Goal: Information Seeking & Learning: Learn about a topic

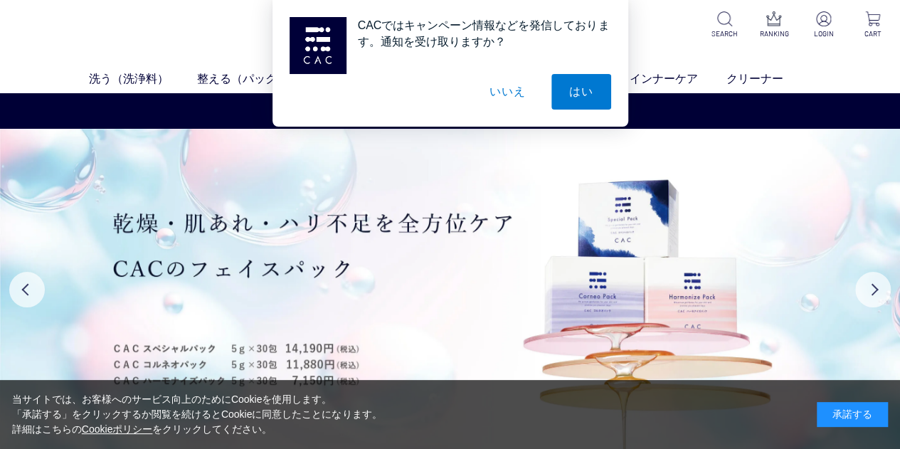
click at [854, 409] on div "承諾する" at bounding box center [852, 414] width 71 height 25
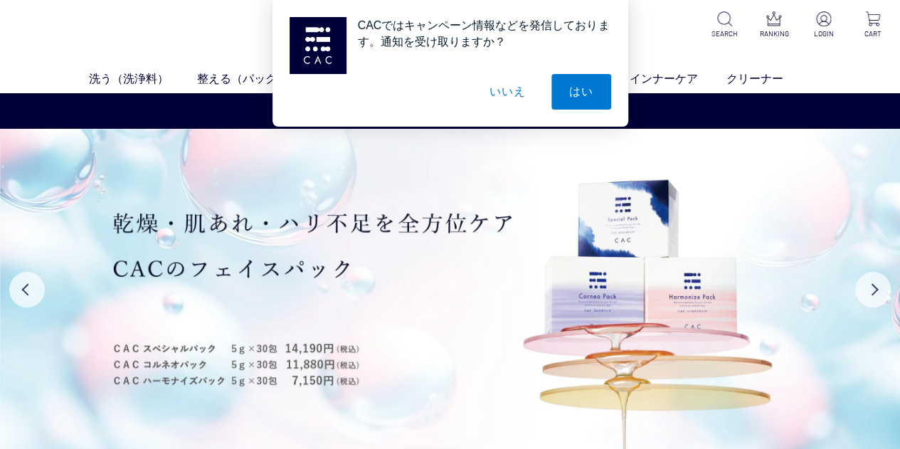
click at [514, 95] on button "いいえ" at bounding box center [507, 92] width 71 height 36
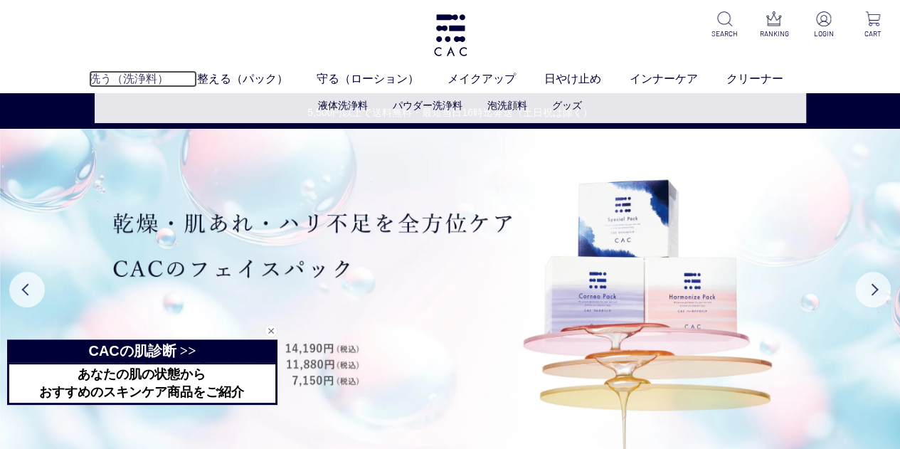
click at [123, 76] on link "洗う（洗浄料）" at bounding box center [143, 78] width 108 height 17
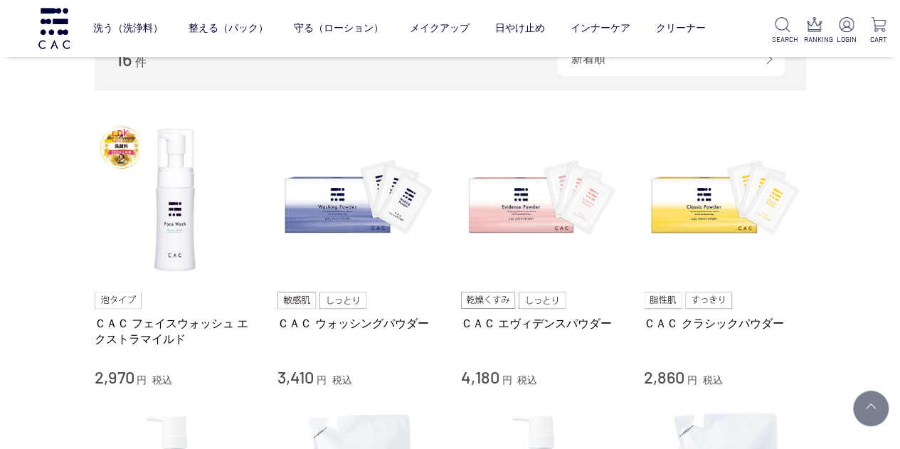
scroll to position [356, 0]
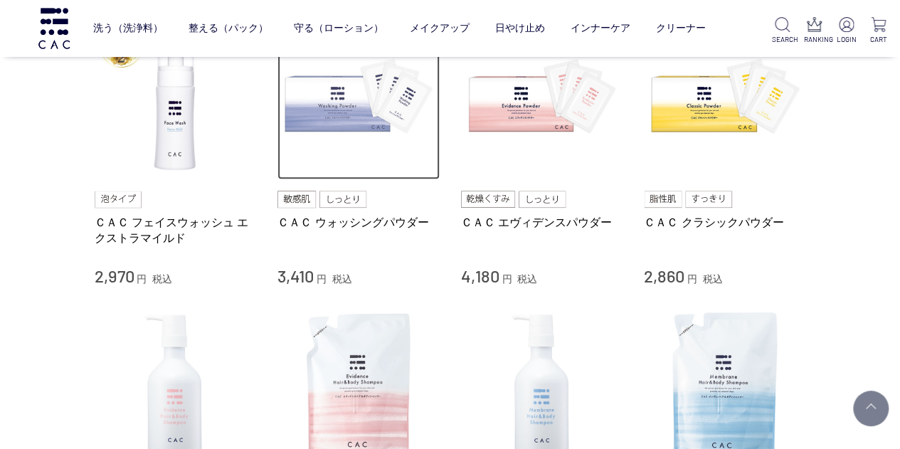
click at [352, 122] on img at bounding box center [359, 99] width 162 height 162
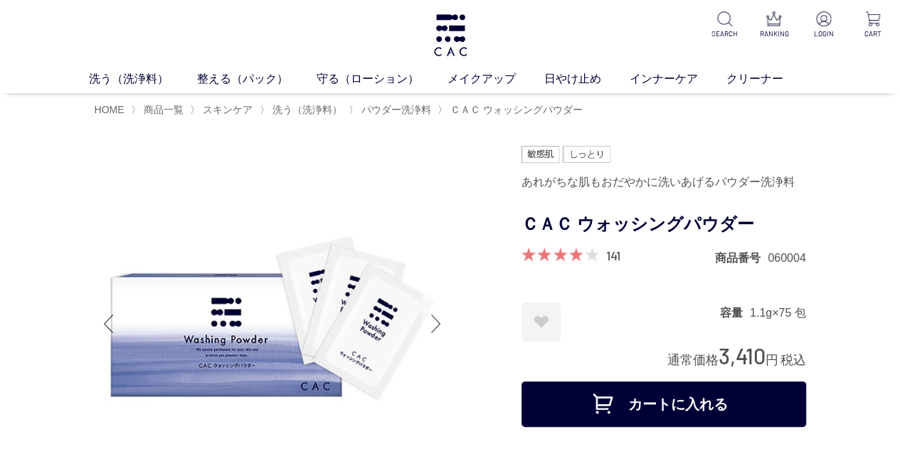
click at [437, 312] on div "Next slide" at bounding box center [436, 323] width 28 height 57
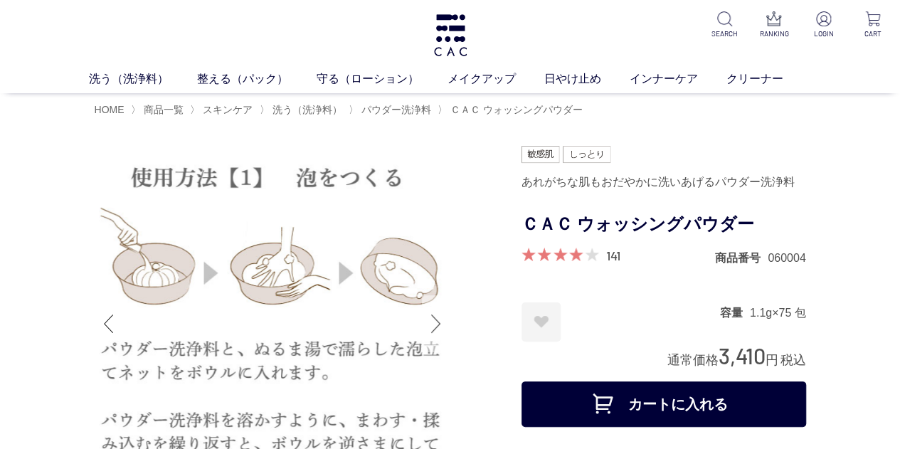
click at [434, 314] on div "Next slide" at bounding box center [436, 323] width 28 height 57
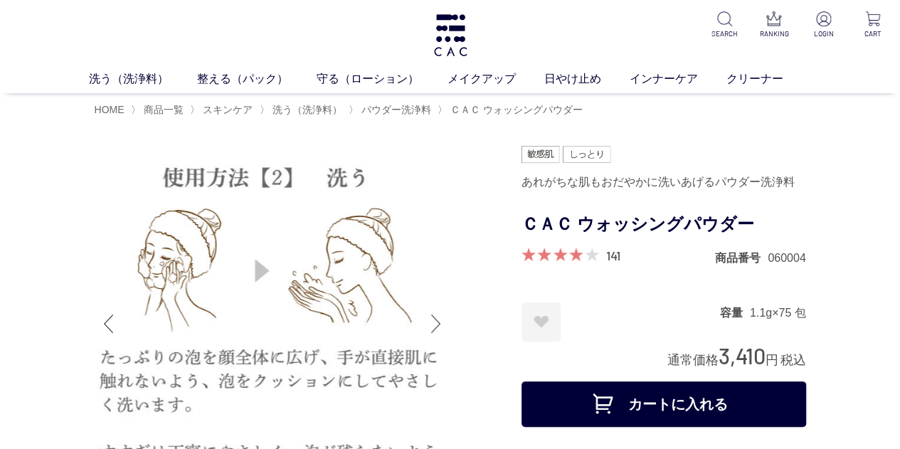
click at [429, 313] on div "Next slide" at bounding box center [436, 323] width 28 height 57
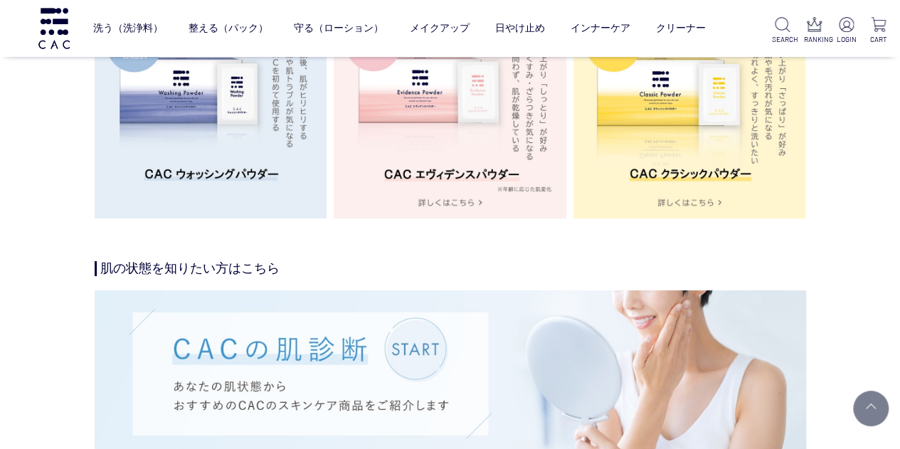
scroll to position [2775, 0]
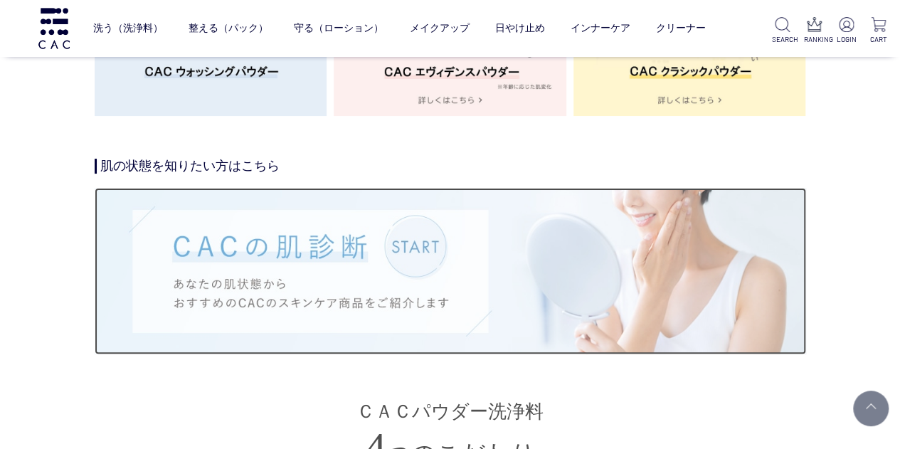
click at [406, 275] on img at bounding box center [451, 271] width 712 height 166
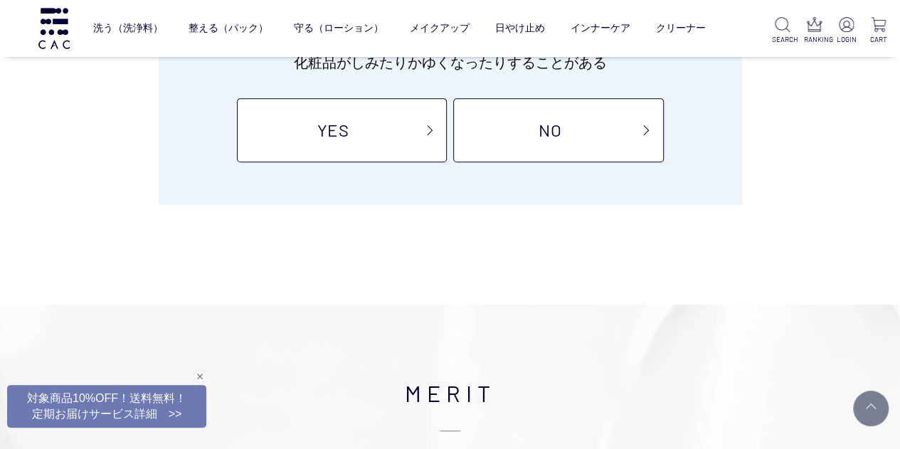
scroll to position [213, 0]
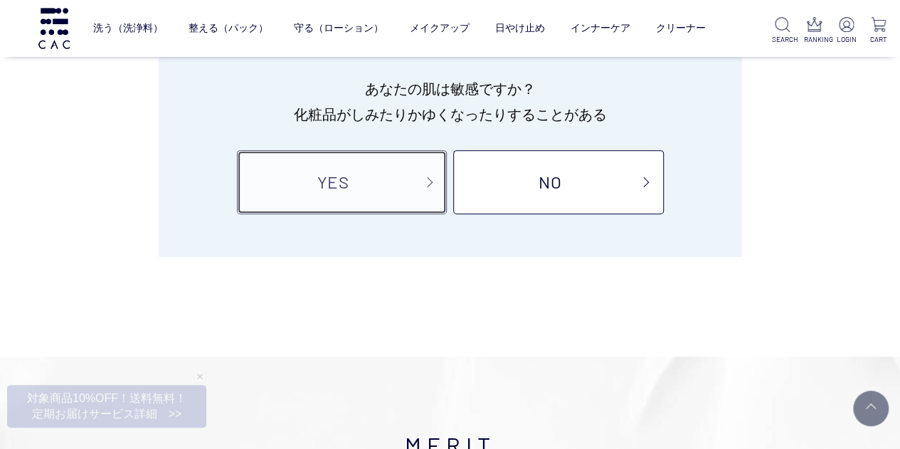
click at [409, 190] on link "YES" at bounding box center [342, 182] width 210 height 64
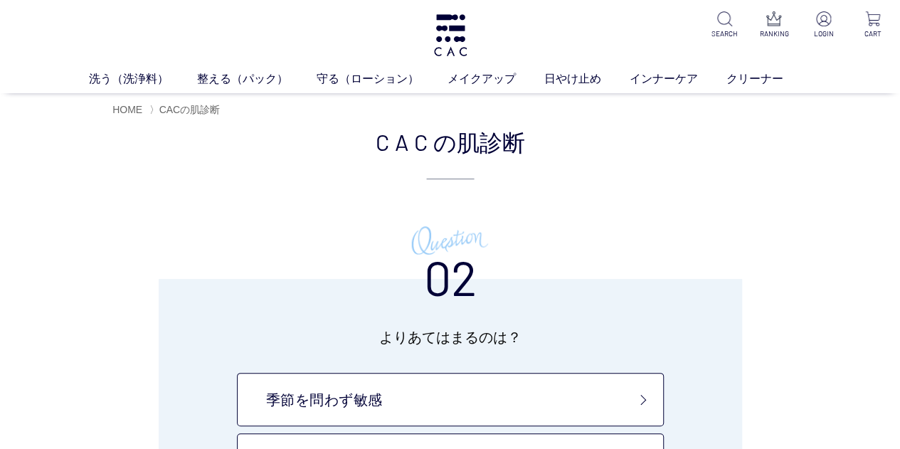
scroll to position [142, 0]
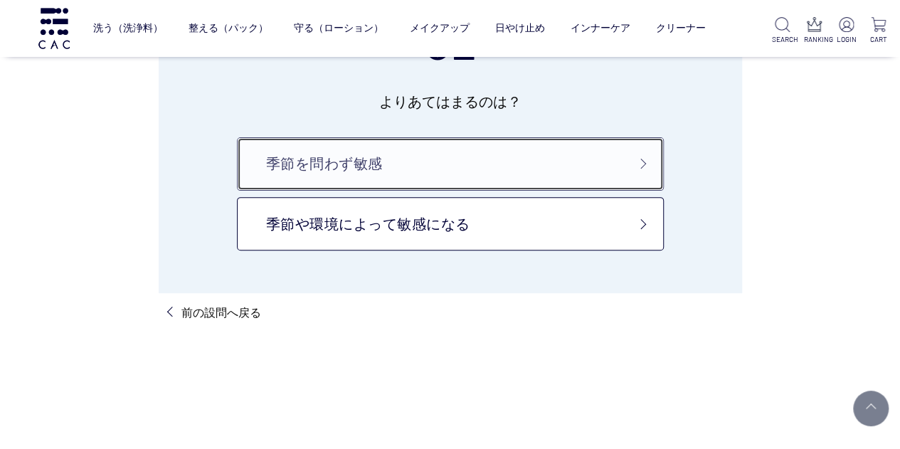
click at [468, 184] on link "季節を問わず敏感" at bounding box center [450, 163] width 427 height 53
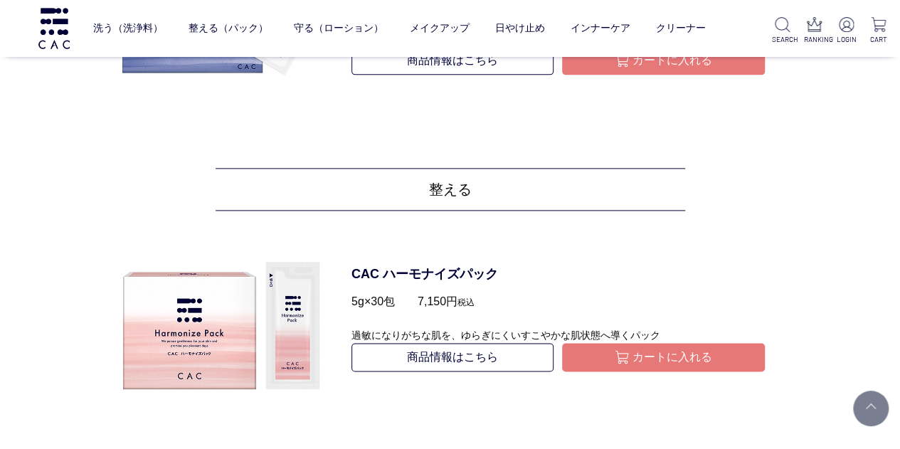
scroll to position [925, 0]
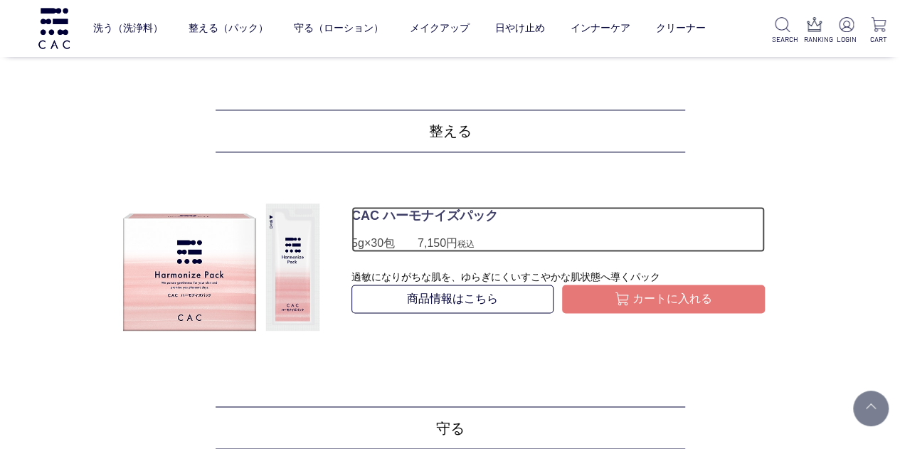
click at [470, 209] on p "CAC ハーモナイズパック" at bounding box center [558, 215] width 413 height 19
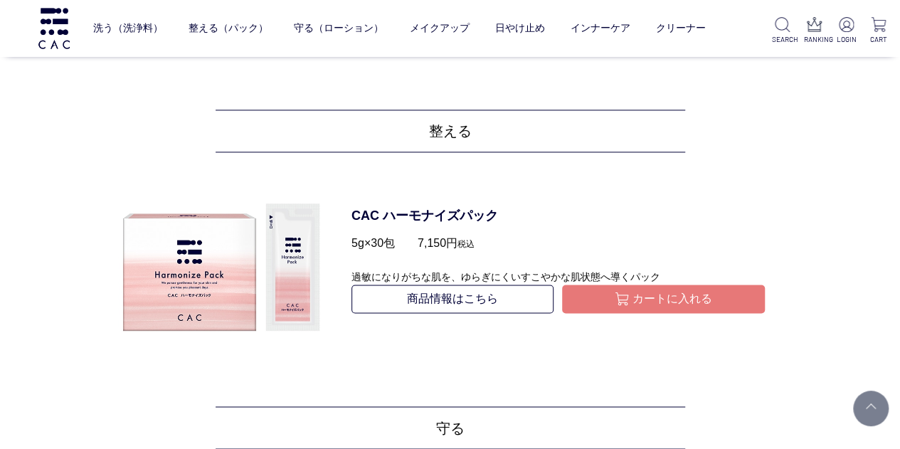
scroll to position [1210, 0]
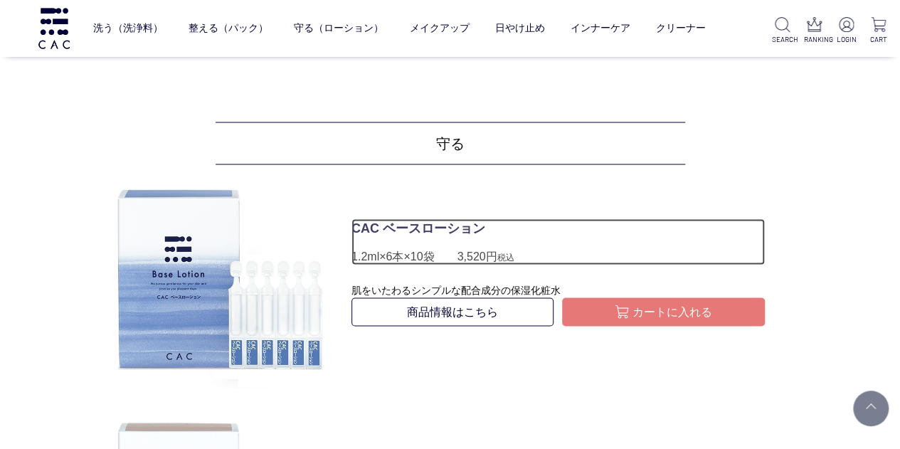
click at [401, 228] on p "CAC ベースローション" at bounding box center [558, 227] width 413 height 19
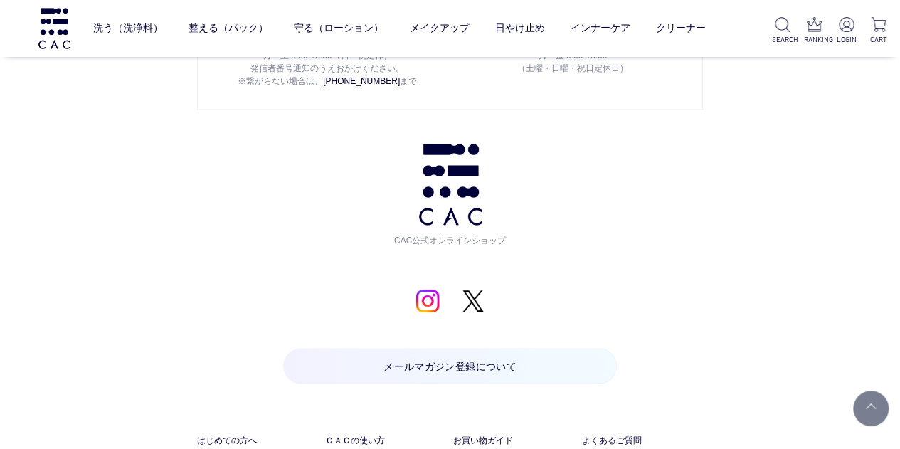
scroll to position [4157, 0]
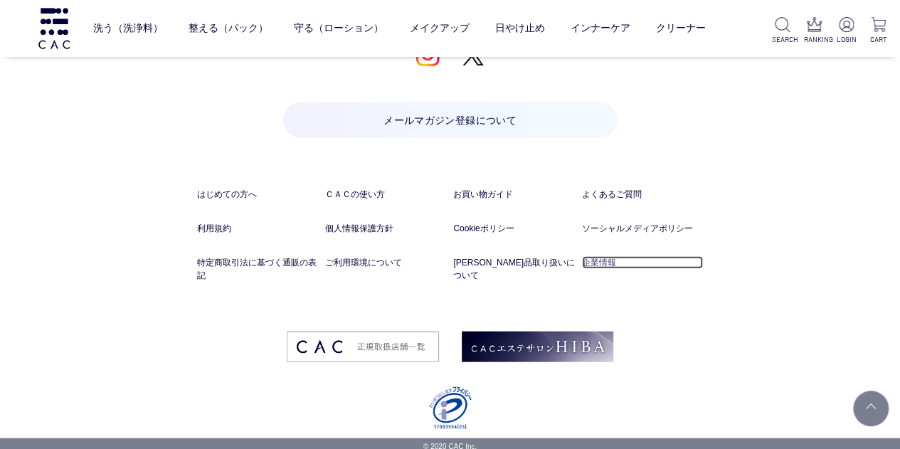
click at [603, 257] on link "企業情報" at bounding box center [643, 262] width 122 height 13
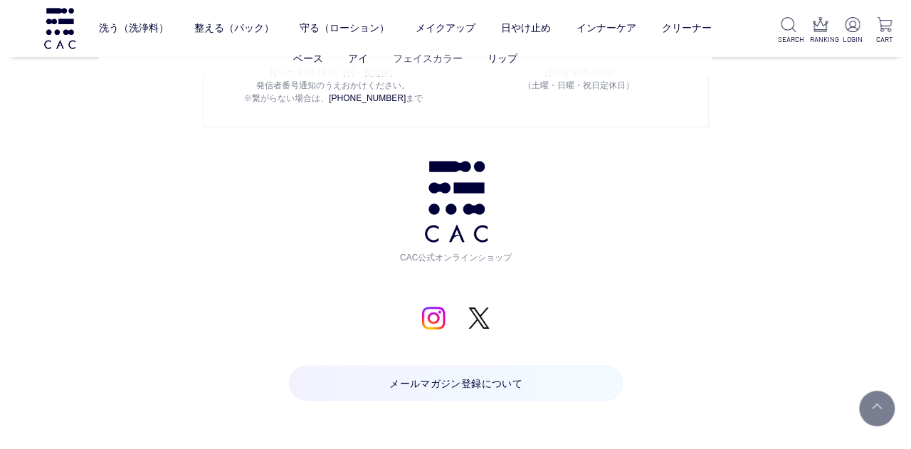
scroll to position [3872, 0]
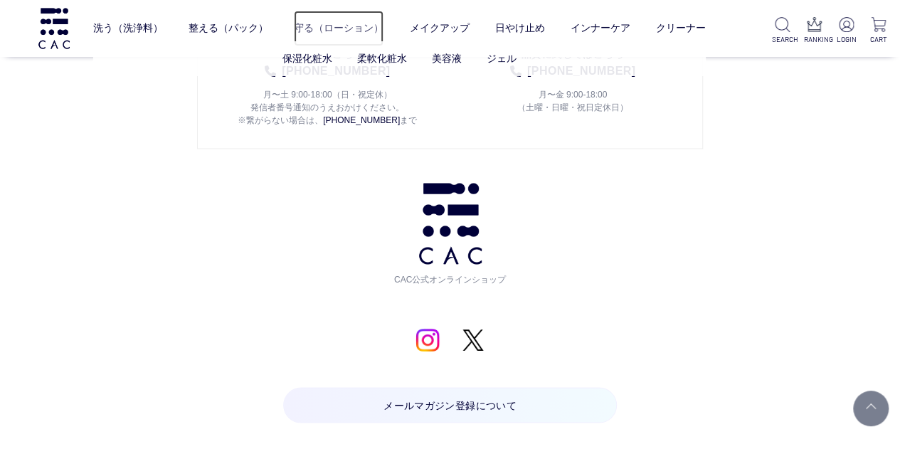
click at [336, 32] on link "守る（ローション）" at bounding box center [339, 29] width 90 height 36
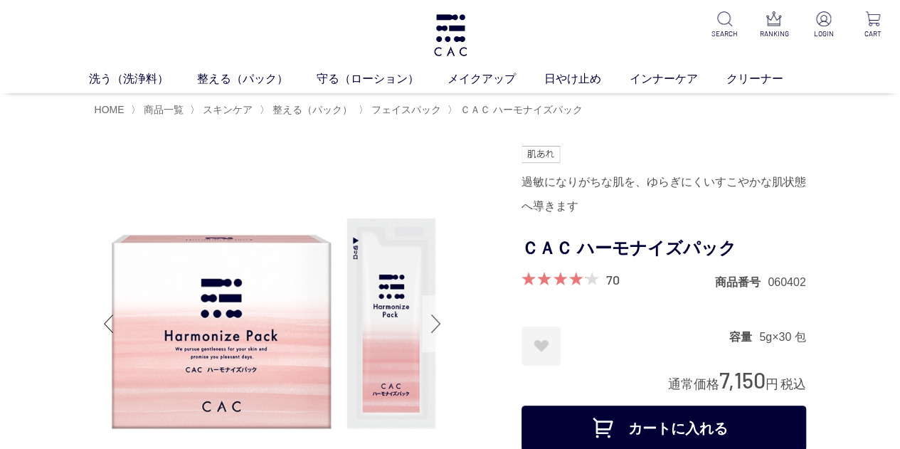
click at [443, 318] on div "Next slide" at bounding box center [436, 323] width 28 height 57
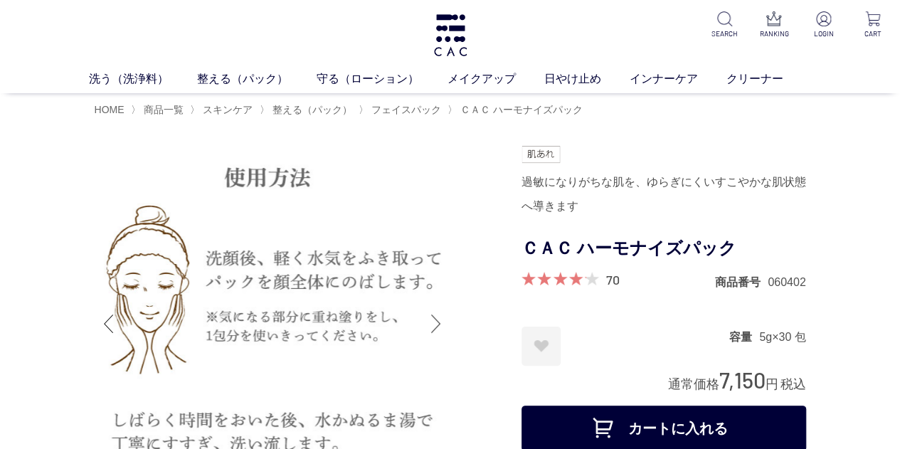
click at [440, 317] on div "Next slide" at bounding box center [436, 323] width 28 height 57
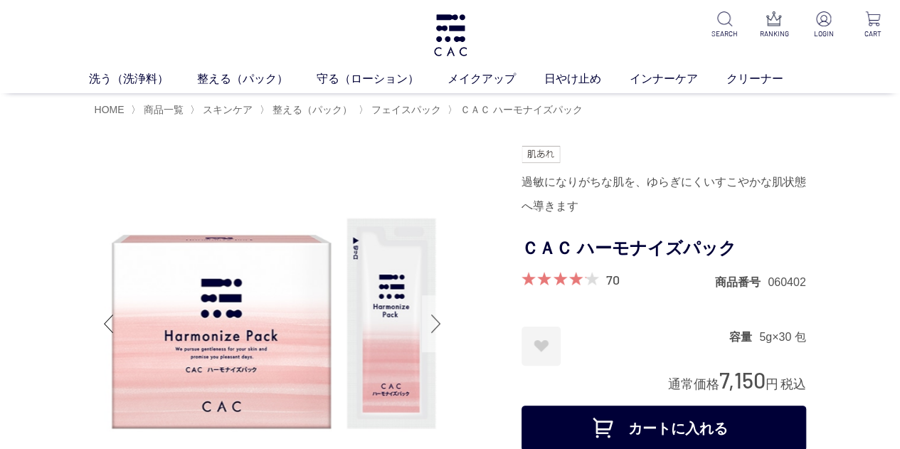
click at [439, 317] on div "Next slide" at bounding box center [436, 323] width 28 height 57
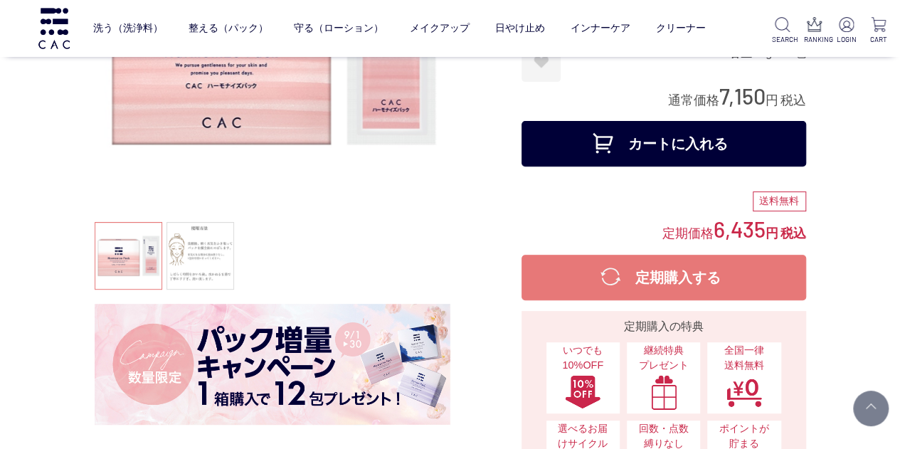
scroll to position [213, 0]
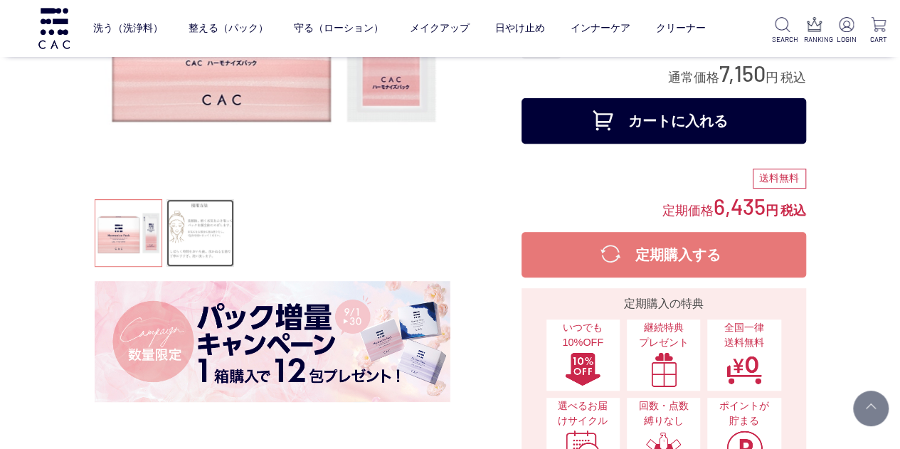
click at [208, 242] on link at bounding box center [201, 233] width 68 height 68
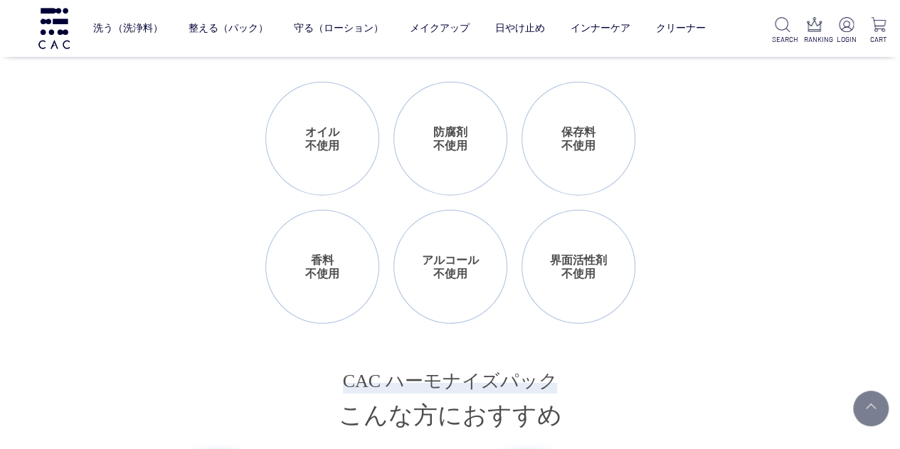
scroll to position [1423, 0]
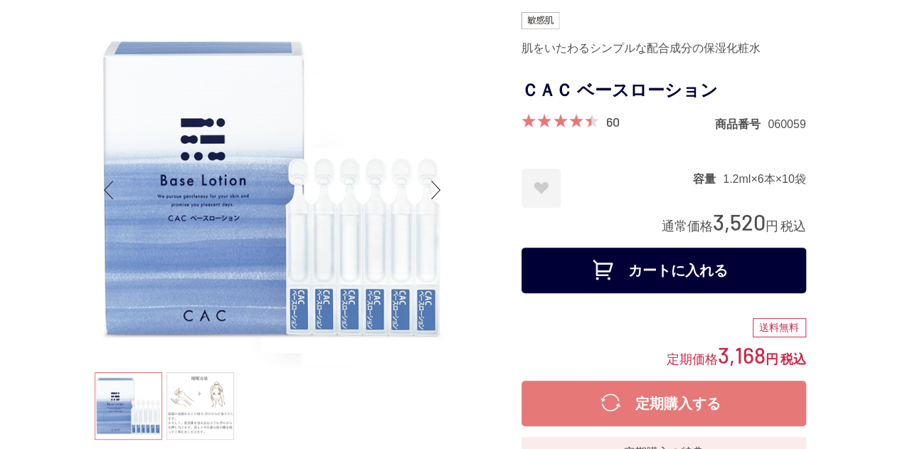
scroll to position [71, 0]
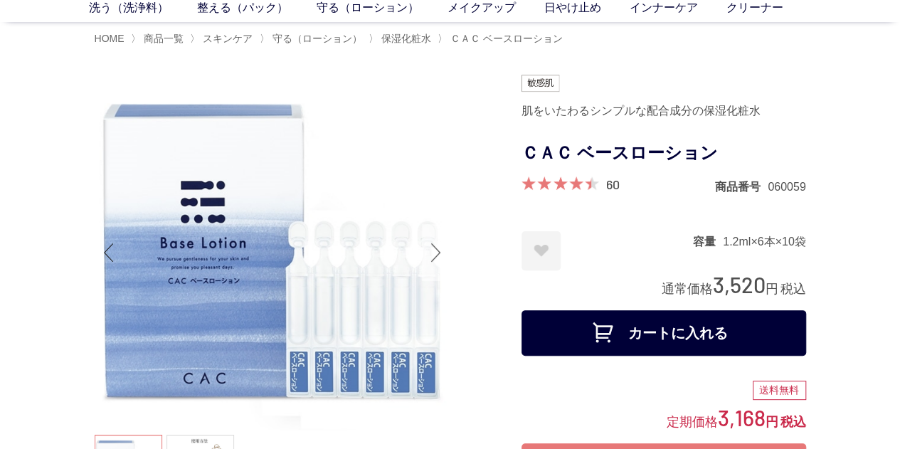
click at [436, 246] on div "Next slide" at bounding box center [436, 252] width 28 height 57
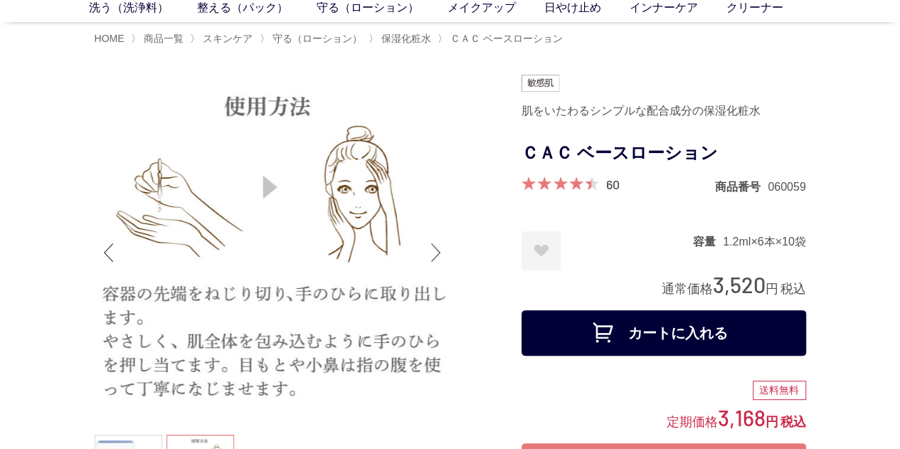
click at [435, 246] on div "Next slide" at bounding box center [436, 252] width 28 height 57
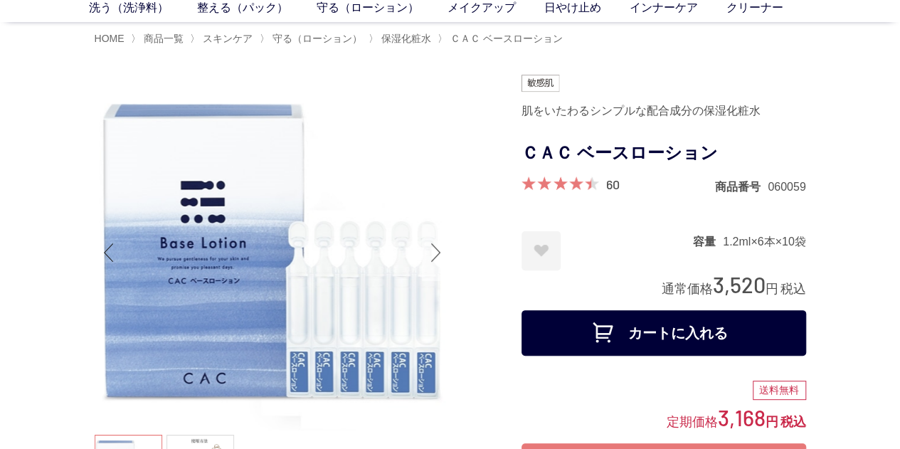
click at [435, 246] on div "Next slide" at bounding box center [436, 252] width 28 height 57
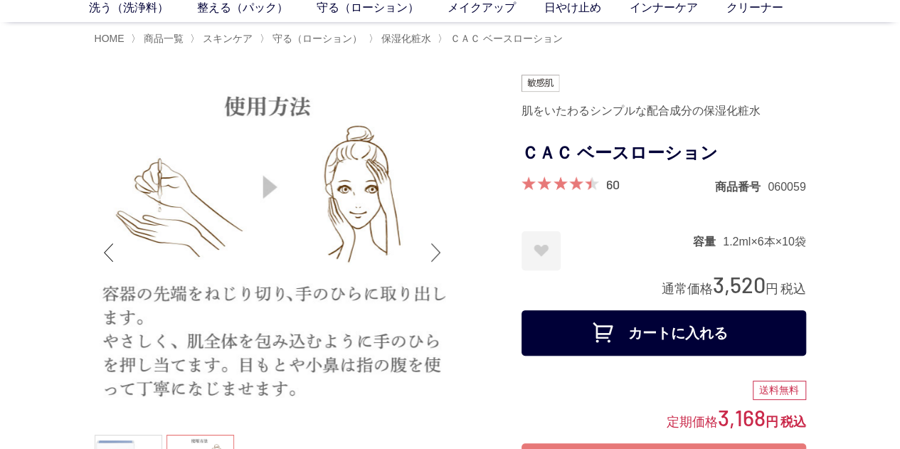
click at [433, 242] on div "Next slide" at bounding box center [436, 252] width 28 height 57
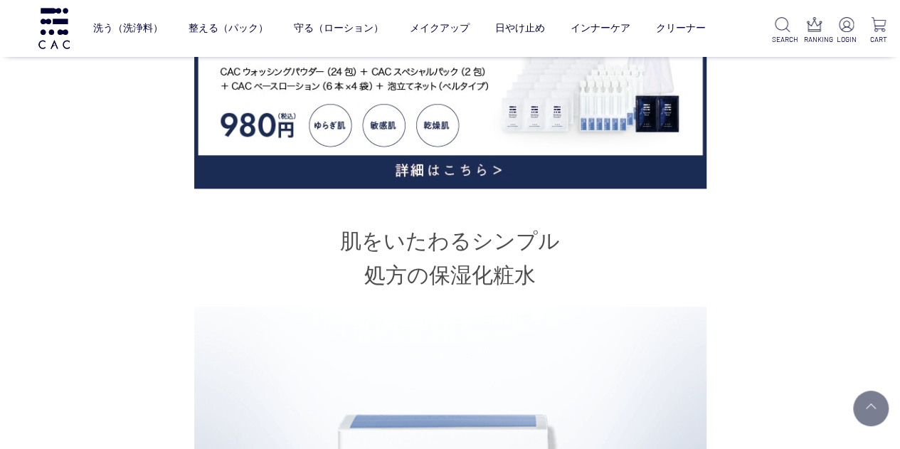
scroll to position [854, 0]
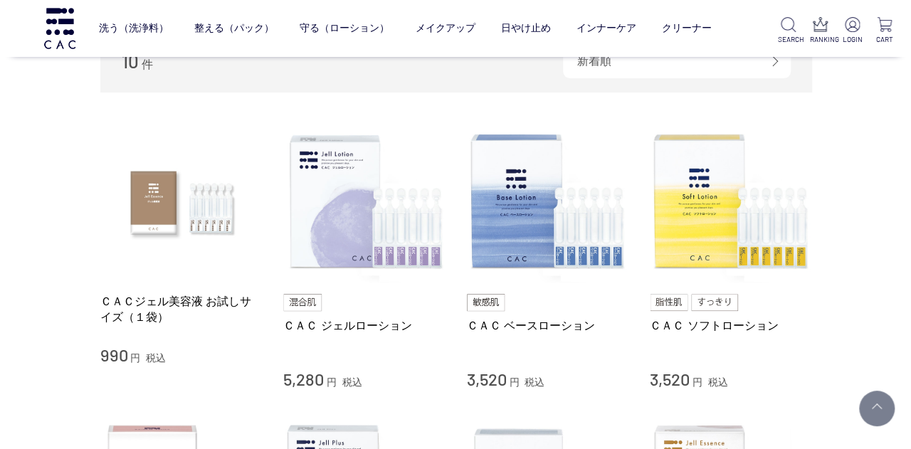
scroll to position [142, 0]
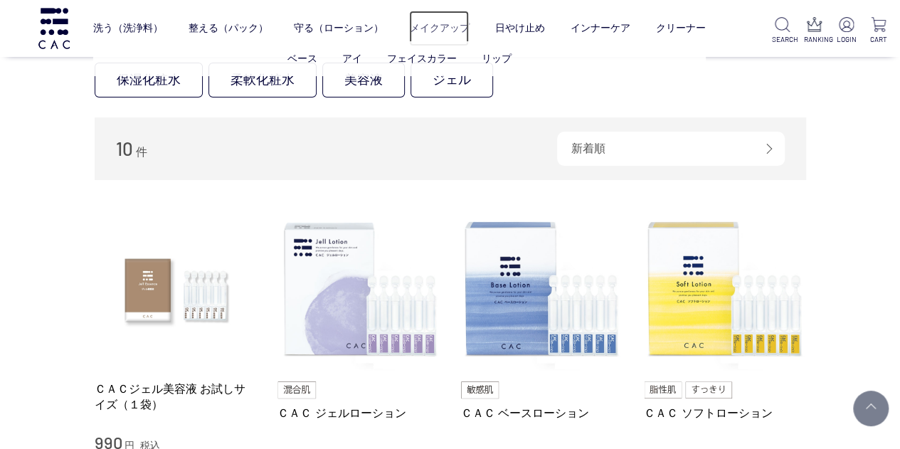
click at [424, 25] on link "メイクアップ" at bounding box center [439, 29] width 60 height 36
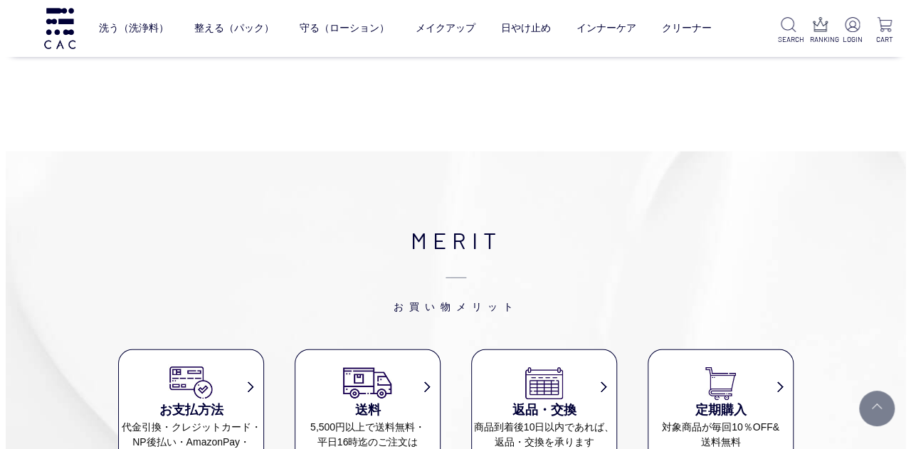
scroll to position [1637, 0]
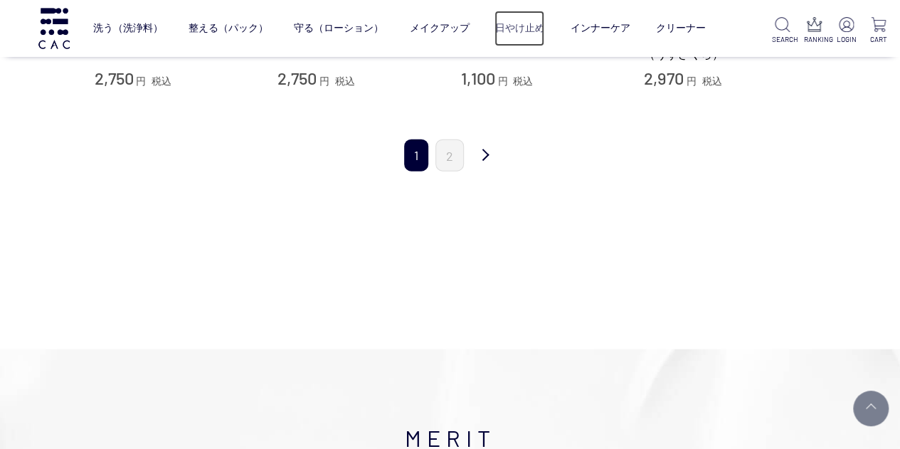
click at [528, 25] on link "日やけ止め" at bounding box center [520, 29] width 50 height 36
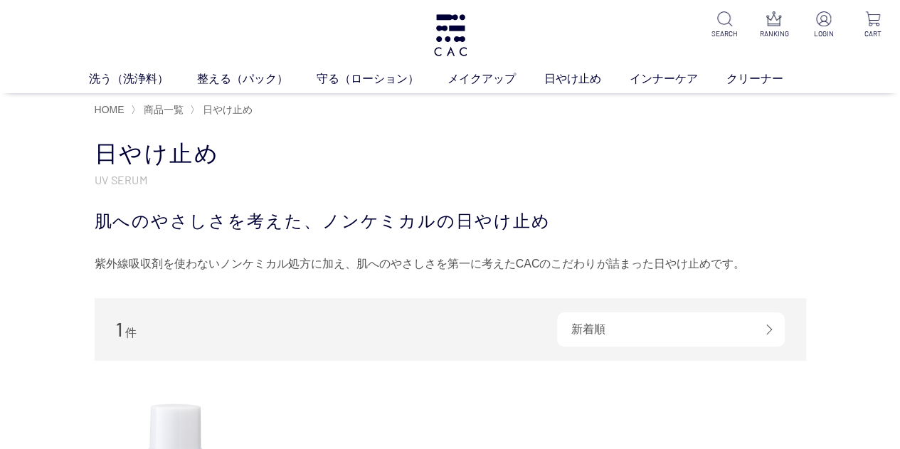
scroll to position [213, 0]
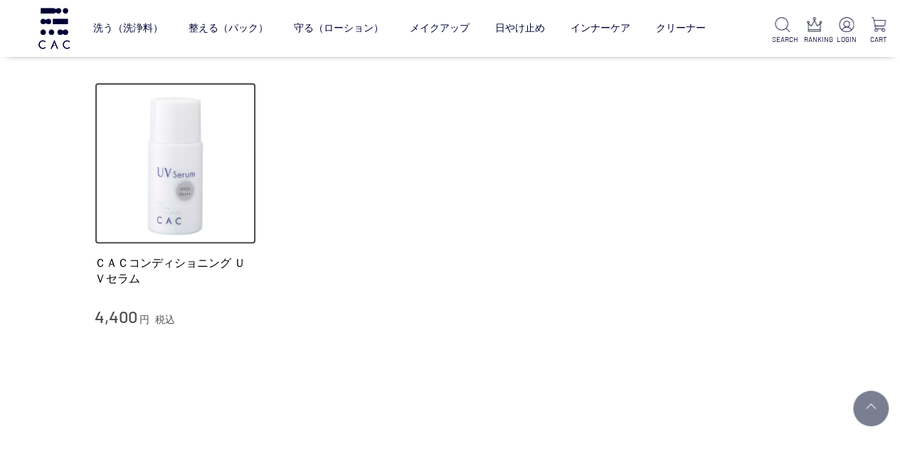
click at [189, 162] on img at bounding box center [176, 164] width 162 height 162
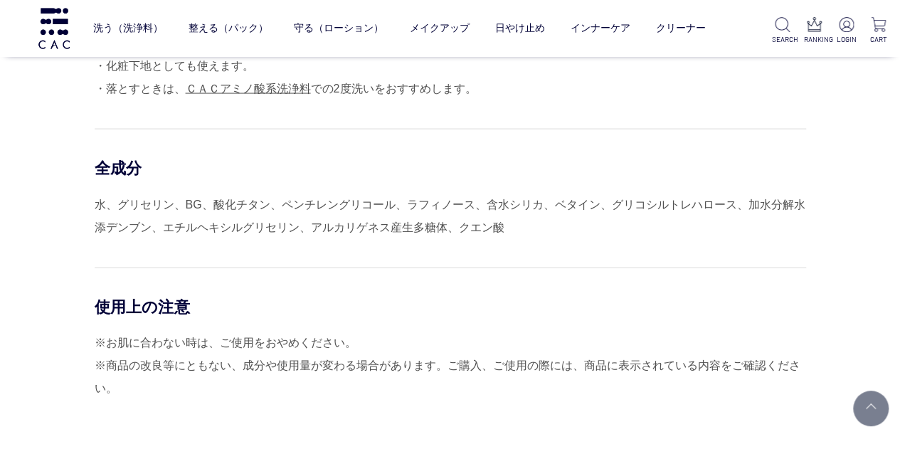
scroll to position [1566, 0]
